Goal: Complete application form

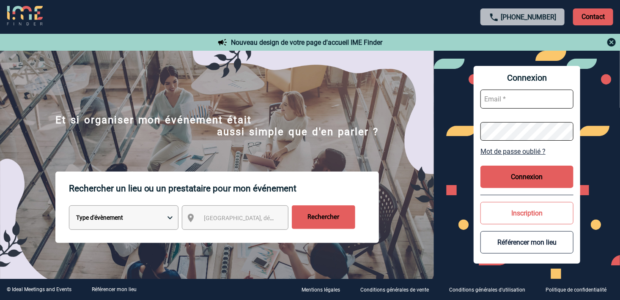
type input "[EMAIL_ADDRESS][DOMAIN_NAME]"
click at [518, 176] on button "Connexion" at bounding box center [527, 177] width 93 height 22
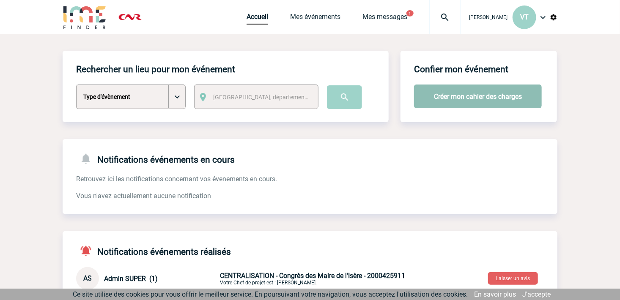
click at [496, 101] on button "Créer mon cahier des charges" at bounding box center [478, 97] width 128 height 24
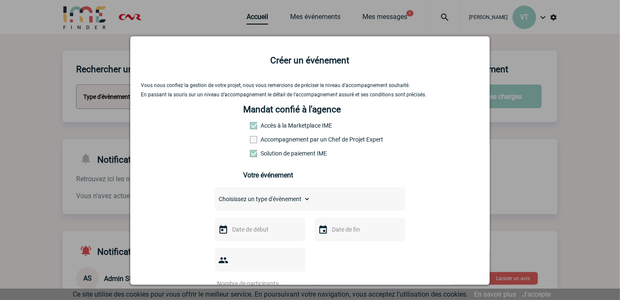
click at [293, 202] on select "Choisissez un type d'évènement Séminaire avec nuitée Séminaire sans nuitée Repa…" at bounding box center [263, 199] width 96 height 12
click at [215, 196] on select "Choisissez un type d'évènement Séminaire avec nuitée Séminaire sans nuitée Repa…" at bounding box center [263, 199] width 96 height 12
click at [272, 202] on select "Choisissez un type d'évènement Séminaire avec nuitée Séminaire sans nuitée Repa…" at bounding box center [263, 199] width 96 height 12
select select "5"
click at [215, 196] on select "Choisissez un type d'évènement Séminaire avec nuitée Séminaire sans nuitée Repa…" at bounding box center [263, 199] width 96 height 12
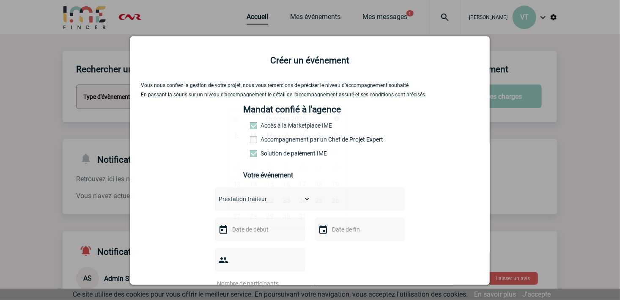
click at [253, 233] on input "text" at bounding box center [259, 229] width 58 height 11
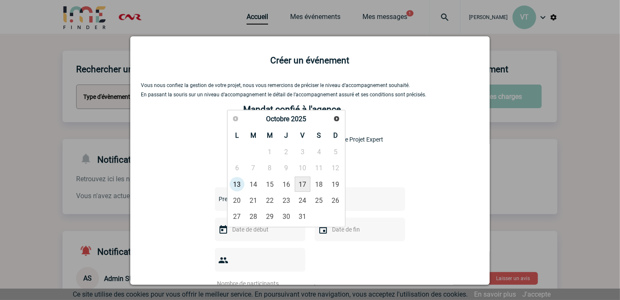
click at [304, 182] on link "17" at bounding box center [303, 184] width 16 height 15
type input "17-10-2025"
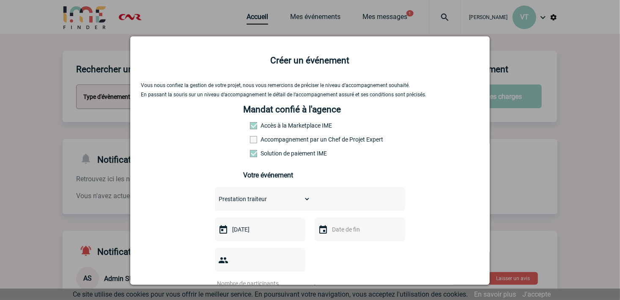
click at [349, 234] on input "text" at bounding box center [359, 229] width 58 height 11
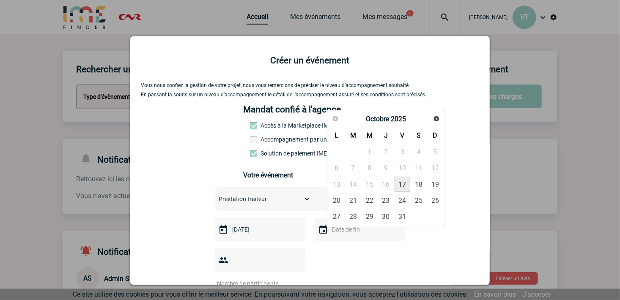
drag, startPoint x: 405, startPoint y: 184, endPoint x: 376, endPoint y: 196, distance: 31.1
click at [404, 185] on link "17" at bounding box center [403, 184] width 16 height 15
type input "17-10-2025"
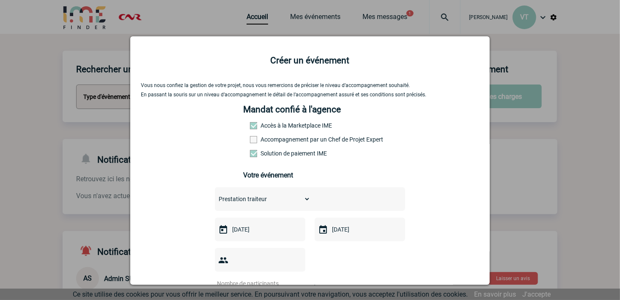
click at [282, 278] on input "number" at bounding box center [255, 283] width 80 height 11
click at [294, 278] on input "1" at bounding box center [255, 283] width 80 height 11
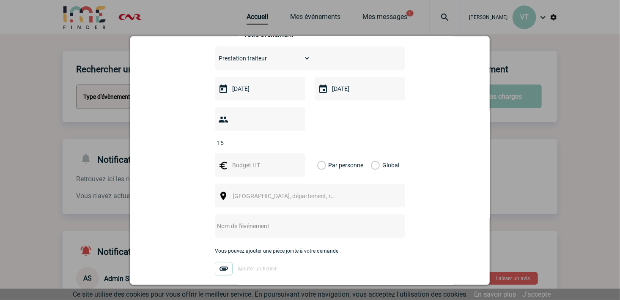
type input "15"
click at [250, 160] on input "text" at bounding box center [259, 165] width 58 height 11
click at [374, 154] on label "Global" at bounding box center [374, 166] width 6 height 24
click at [0, 0] on input "Global" at bounding box center [0, 0] width 0 height 0
click at [241, 193] on span "[GEOGRAPHIC_DATA], département, région..." at bounding box center [292, 196] width 118 height 7
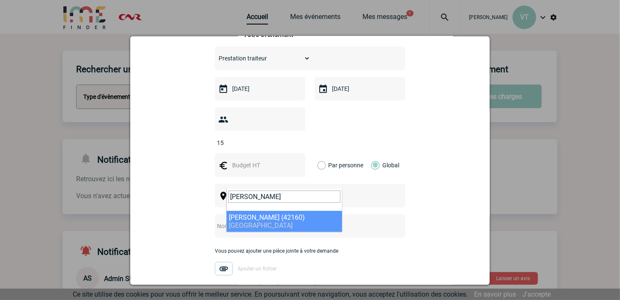
type input "andrezi"
select select "35931"
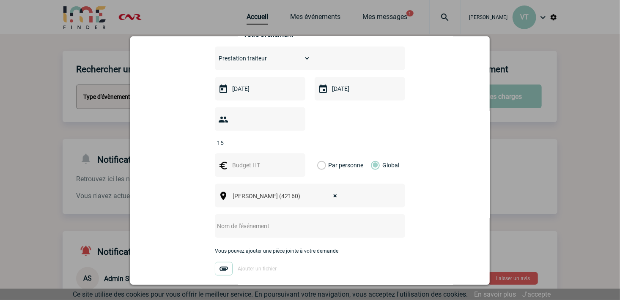
click at [257, 221] on input "text" at bounding box center [299, 226] width 168 height 11
drag, startPoint x: 298, startPoint y: 214, endPoint x: 317, endPoint y: 222, distance: 20.3
click at [300, 221] on input "Congrès des Maires de la Loire partie TRAITEUR" at bounding box center [299, 226] width 168 height 11
type input "Congrès des Maires de la Loire Partie TRAITEUR"
click at [220, 262] on img at bounding box center [224, 269] width 18 height 14
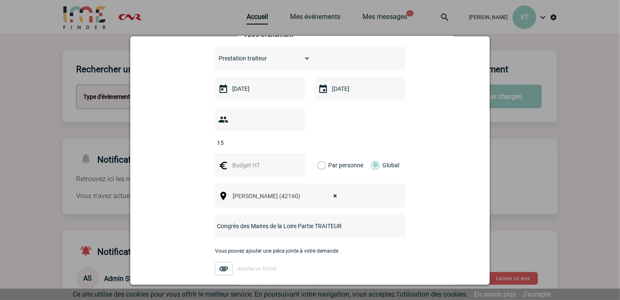
click at [0, 0] on input "Ajouter un fichier" at bounding box center [0, 0] width 0 height 0
click at [219, 262] on img at bounding box center [224, 269] width 18 height 14
click at [0, 0] on input "Ajouter un fichier" at bounding box center [0, 0] width 0 height 0
click at [221, 262] on img at bounding box center [224, 269] width 18 height 14
click at [0, 0] on input "Facture - CL2241 CNR.pdf" at bounding box center [0, 0] width 0 height 0
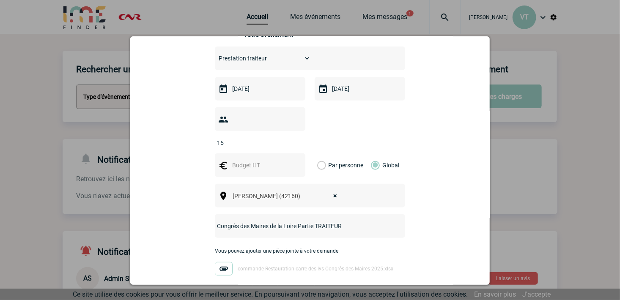
click at [219, 262] on img at bounding box center [224, 269] width 18 height 14
click at [0, 0] on input "commande Restauration carre des lys Congrès des Maires 2025.xlsx" at bounding box center [0, 0] width 0 height 0
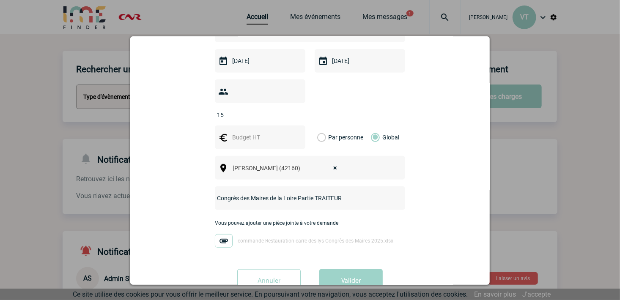
scroll to position [183, 0]
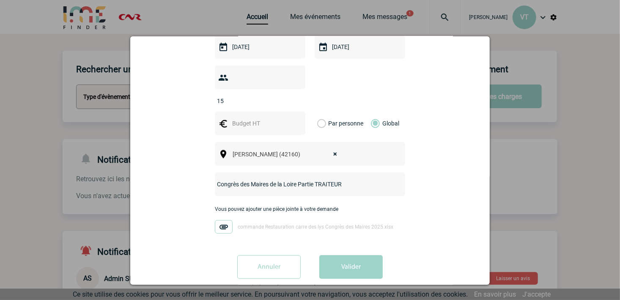
click at [267, 118] on input "text" at bounding box center [259, 123] width 58 height 11
click at [240, 225] on span "commande Restauration carre des lys Congrès des Maires 2025.xlsx" at bounding box center [316, 228] width 156 height 6
click at [0, 0] on input "commande Restauration carre des lys Congrès des Maires 2025.xlsx" at bounding box center [0, 0] width 0 height 0
click at [246, 118] on input "text" at bounding box center [259, 123] width 58 height 11
type input "238.60"
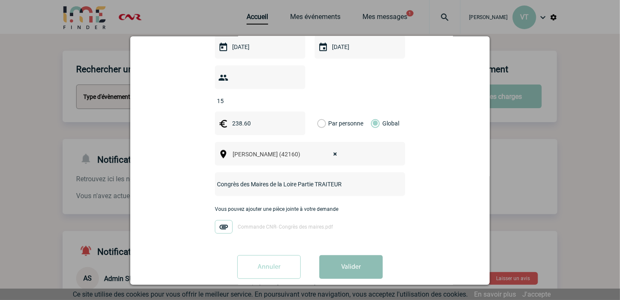
click at [341, 256] on button "Valider" at bounding box center [350, 268] width 63 height 24
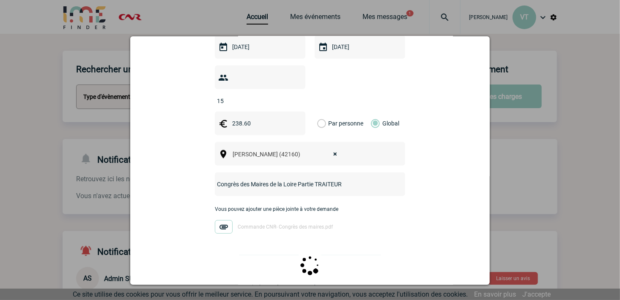
scroll to position [0, 0]
